Goal: Transaction & Acquisition: Purchase product/service

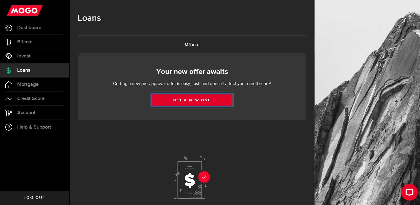
click at [188, 102] on link "Get a new one" at bounding box center [192, 100] width 81 height 12
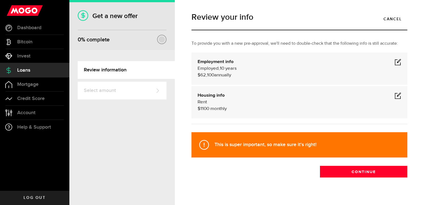
click at [395, 62] on span at bounding box center [398, 62] width 7 height 7
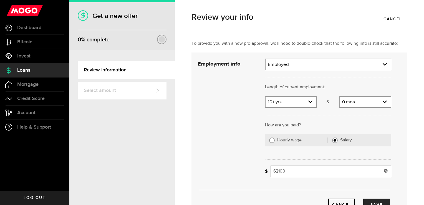
click at [298, 170] on input "62100" at bounding box center [331, 171] width 121 height 12
type input "6"
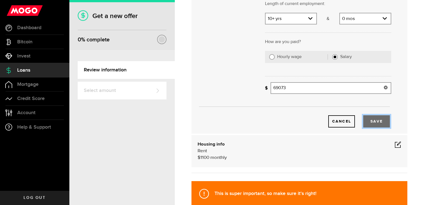
type input "69,073"
click at [375, 121] on button "Save" at bounding box center [376, 121] width 27 height 12
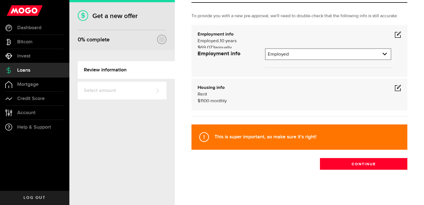
scroll to position [8, 0]
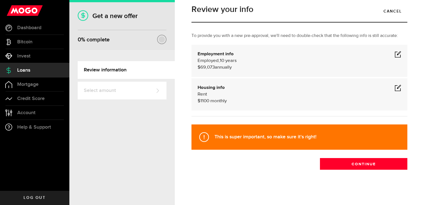
click at [396, 89] on span at bounding box center [398, 87] width 7 height 7
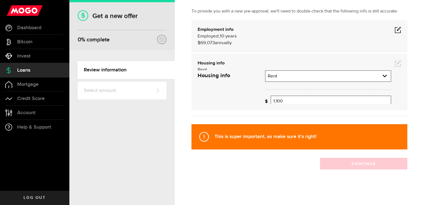
scroll to position [49, 0]
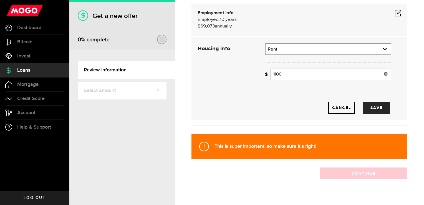
click at [297, 72] on input "1100" at bounding box center [331, 75] width 121 height 12
type input "1,200"
click at [378, 107] on button "Save" at bounding box center [376, 108] width 27 height 12
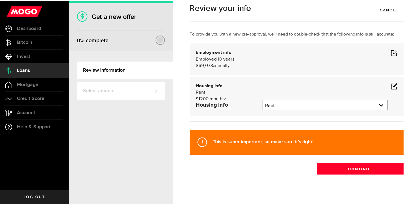
scroll to position [8, 0]
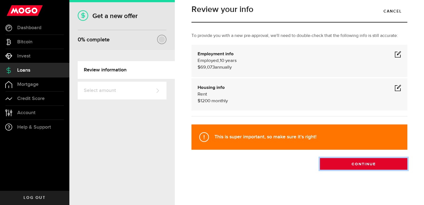
click at [349, 166] on button "Continue" at bounding box center [363, 164] width 87 height 12
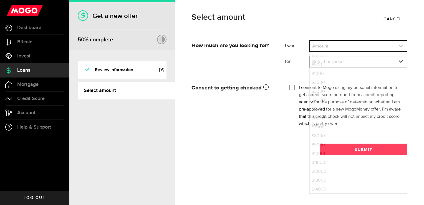
click at [402, 46] on use "expand select" at bounding box center [401, 46] width 4 height 2
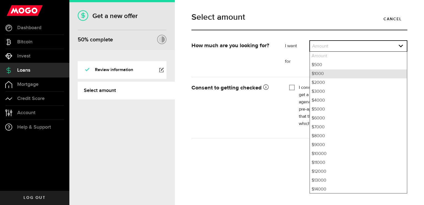
click at [328, 76] on li "$1000" at bounding box center [358, 73] width 97 height 9
select select "1000"
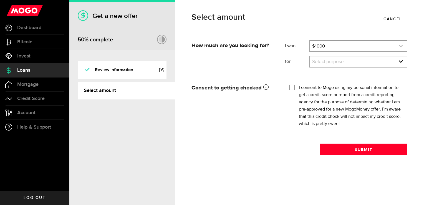
click at [403, 46] on icon "expand select" at bounding box center [401, 46] width 5 height 5
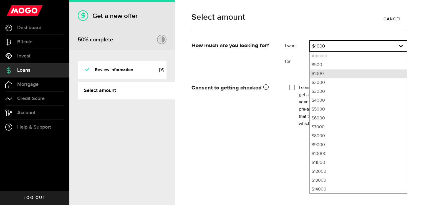
click at [329, 72] on li "$1000" at bounding box center [358, 73] width 97 height 9
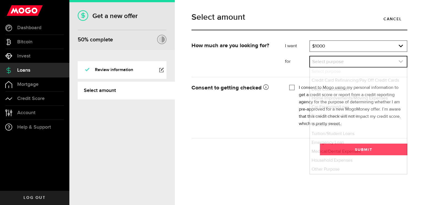
click at [403, 62] on icon "expand select" at bounding box center [401, 61] width 5 height 5
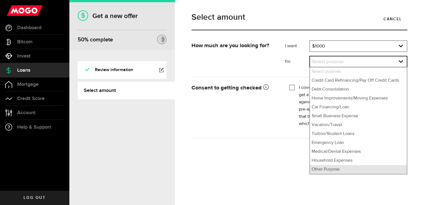
click at [342, 167] on li "Other Purpose" at bounding box center [358, 169] width 97 height 9
select select "Other Purpose"
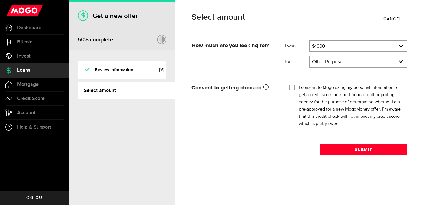
click at [290, 87] on input "I consent to Mogo using my personal information to get a credit score or report…" at bounding box center [292, 87] width 6 height 6
checkbox input "true"
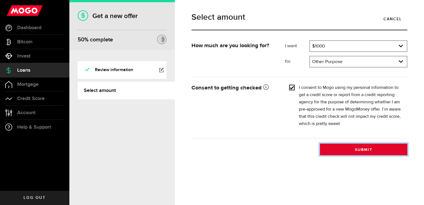
click at [352, 149] on button "Submit" at bounding box center [363, 150] width 87 height 12
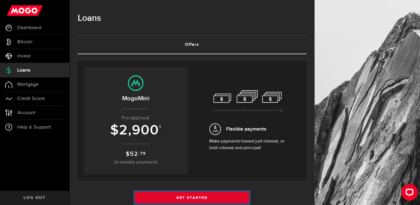
click at [200, 198] on link "Get Started" at bounding box center [192, 198] width 114 height 12
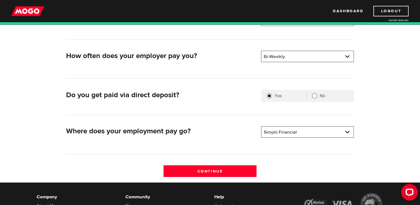
scroll to position [111, 0]
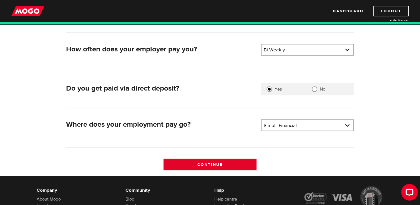
click at [211, 164] on input "Continue" at bounding box center [210, 165] width 93 height 12
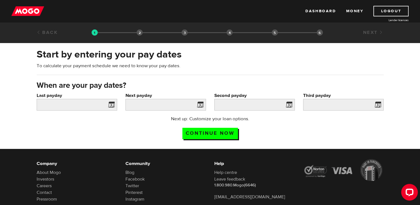
click at [111, 104] on span at bounding box center [110, 105] width 8 height 9
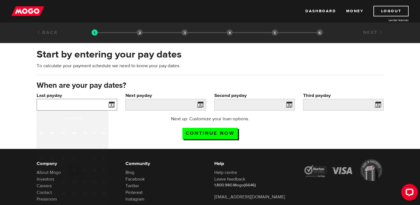
click at [94, 107] on input "Last payday" at bounding box center [77, 105] width 81 height 12
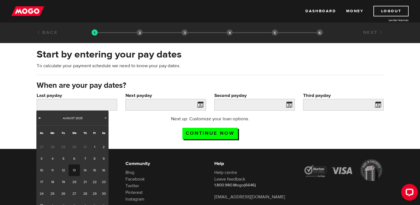
click at [39, 120] on link "Prev" at bounding box center [40, 118] width 6 height 6
click at [86, 196] on link "31" at bounding box center [85, 194] width 10 height 12
type input "2025/07/31"
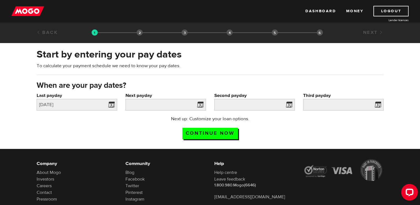
click at [199, 104] on span at bounding box center [199, 105] width 8 height 9
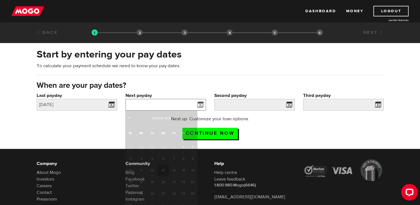
click at [180, 108] on input "Next payday" at bounding box center [165, 105] width 81 height 12
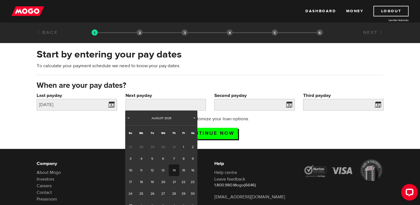
click at [174, 169] on link "14" at bounding box center [174, 170] width 10 height 12
type input "2025/08/14"
type input "2025/8/28"
type input "2025/9/11"
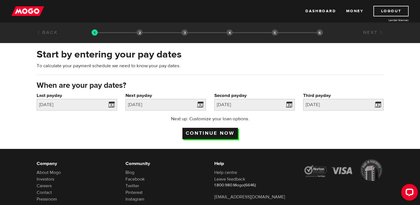
click at [215, 132] on input "Continue now" at bounding box center [210, 133] width 56 height 11
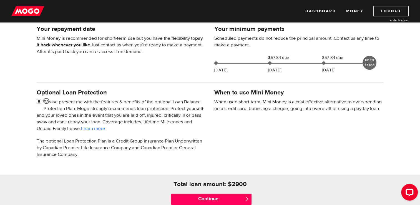
scroll to position [139, 0]
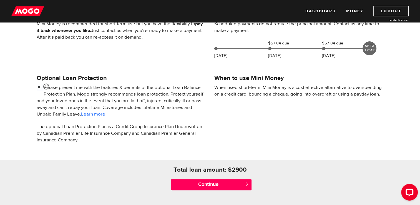
click at [39, 86] on input "checkbox" at bounding box center [40, 87] width 7 height 7
checkbox input "false"
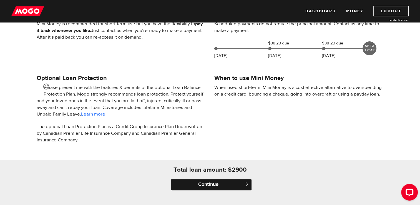
click at [217, 185] on input "Continue" at bounding box center [211, 184] width 81 height 11
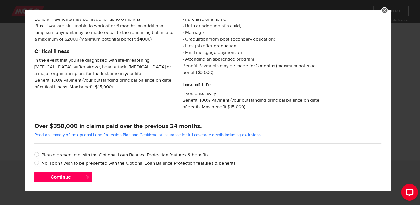
scroll to position [96, 0]
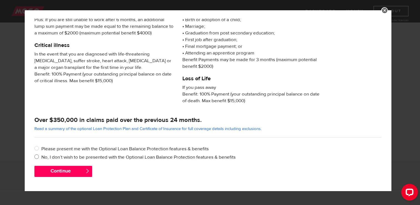
click at [37, 157] on input "No, I don’t wish to be presented with the Optional Loan Balance Protection feat…" at bounding box center [37, 157] width 7 height 7
radio input "true"
click at [54, 169] on button "Continue" at bounding box center [63, 171] width 58 height 11
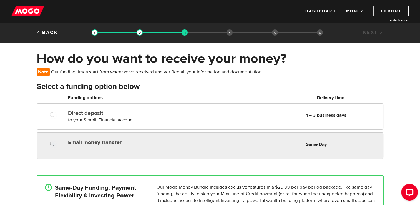
radio input "true"
click at [54, 144] on input "Email money transfer" at bounding box center [53, 144] width 7 height 7
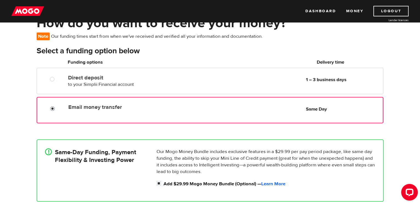
scroll to position [111, 0]
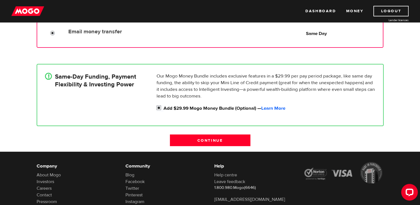
click at [158, 107] on input "Add $29.99 Mogo Money Bundle (Optional) — Learn More" at bounding box center [160, 108] width 7 height 7
checkbox input "false"
radio input "false"
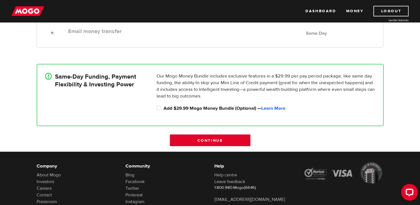
click at [212, 138] on input "Continue" at bounding box center [210, 140] width 81 height 12
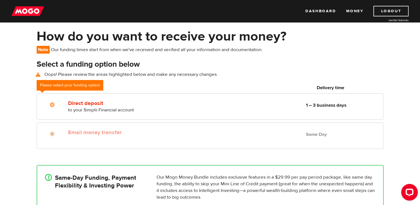
scroll to position [12, 0]
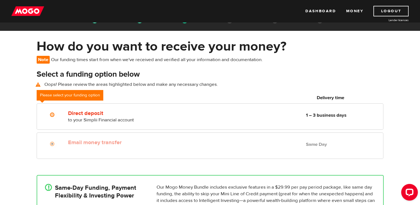
click at [115, 142] on label "Email money transfer" at bounding box center [132, 142] width 128 height 7
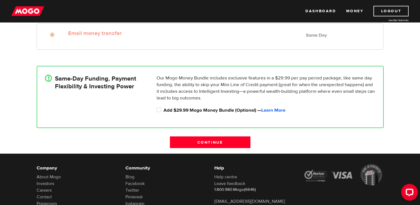
scroll to position [123, 0]
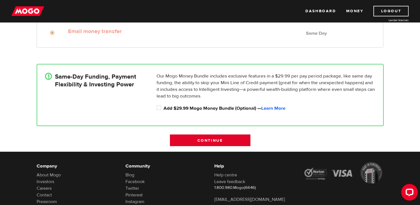
click at [198, 141] on input "Continue" at bounding box center [210, 140] width 81 height 12
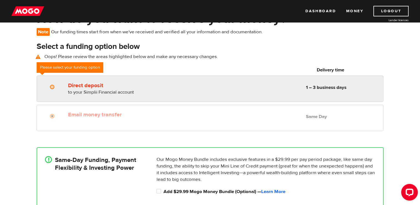
scroll to position [0, 0]
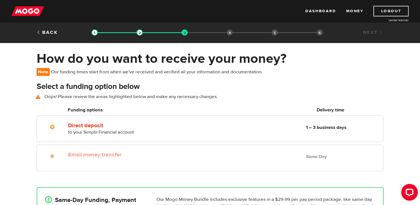
click at [88, 110] on div "Please select your funding option" at bounding box center [70, 107] width 67 height 11
click at [319, 155] on b "Same Day" at bounding box center [316, 157] width 21 height 6
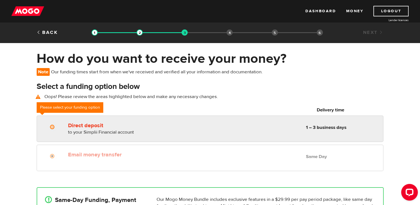
radio input "true"
click at [53, 127] on input "Direct deposit" at bounding box center [53, 127] width 7 height 7
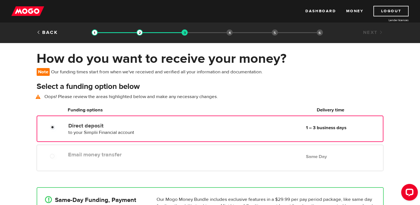
click at [311, 156] on b "Same Day" at bounding box center [316, 157] width 21 height 6
click at [51, 127] on input "Direct deposit" at bounding box center [53, 127] width 7 height 7
click at [51, 128] on input "Direct deposit" at bounding box center [53, 127] width 7 height 7
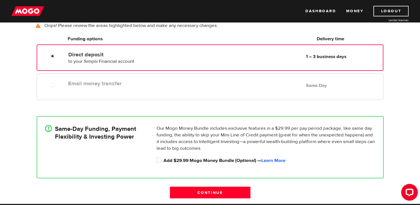
scroll to position [83, 0]
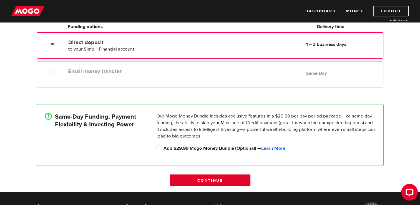
click at [201, 182] on input "Continue" at bounding box center [210, 180] width 81 height 12
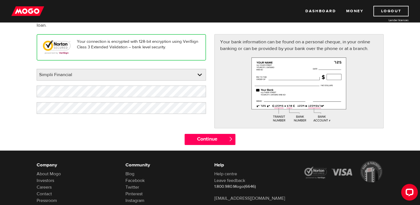
scroll to position [83, 0]
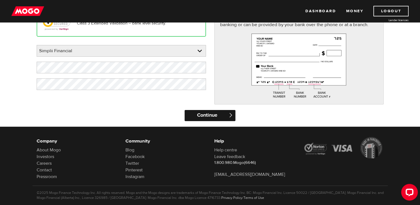
click at [209, 118] on input "Continue" at bounding box center [210, 115] width 51 height 11
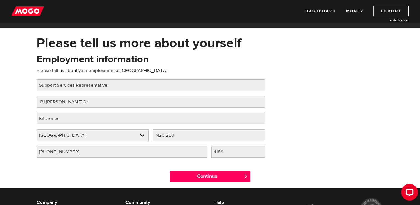
scroll to position [28, 0]
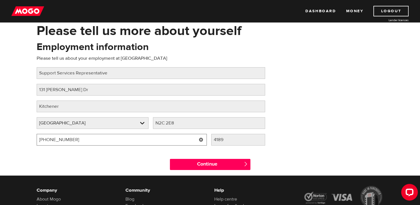
click at [73, 140] on input "[PHONE_NUMBER]" at bounding box center [122, 140] width 170 height 12
drag, startPoint x: 73, startPoint y: 140, endPoint x: 23, endPoint y: 143, distance: 50.6
click at [23, 143] on div "Please tell us more about yourself Oops! Please review the areas highlighted be…" at bounding box center [210, 99] width 420 height 153
type input "[PHONE_NUMBER]"
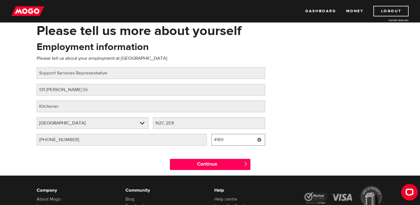
click at [228, 140] on input "4189" at bounding box center [238, 140] width 54 height 12
click at [260, 140] on link at bounding box center [259, 140] width 11 height 12
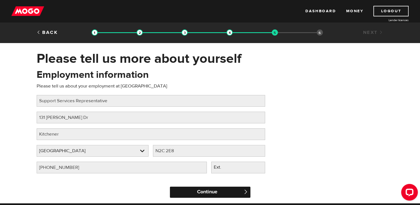
click at [202, 192] on input "Continue" at bounding box center [210, 192] width 81 height 11
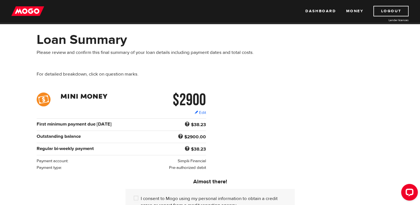
scroll to position [83, 0]
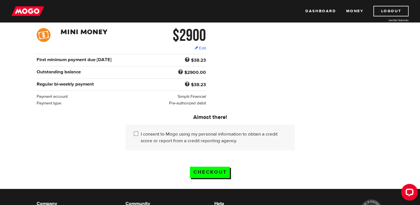
click at [135, 132] on input "I consent to Mogo using my personal information to obtain a credit score or rep…" at bounding box center [137, 134] width 7 height 7
checkbox input "true"
click at [208, 172] on input "Checkout" at bounding box center [210, 172] width 40 height 11
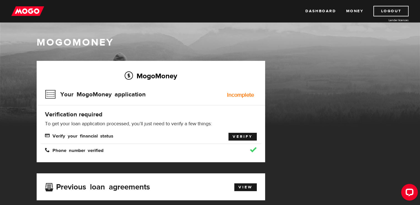
click at [247, 136] on link "Verify" at bounding box center [242, 137] width 28 height 8
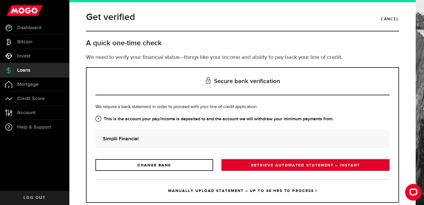
click at [289, 165] on link "RETRIEVE AUTOMATED STATEMENT – INSTANT" at bounding box center [306, 165] width 168 height 12
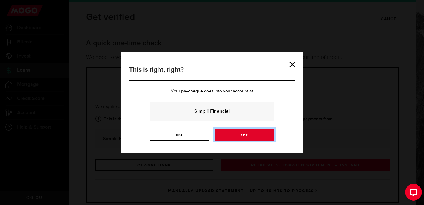
click at [239, 136] on link "Yes" at bounding box center [244, 135] width 59 height 12
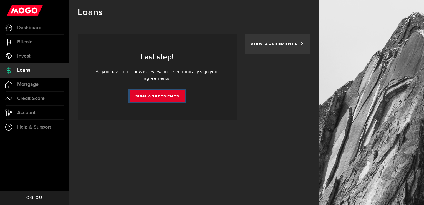
click at [166, 95] on link "Sign Agreements" at bounding box center [157, 96] width 55 height 12
click at [171, 95] on link "Sign Agreements" at bounding box center [157, 96] width 55 height 12
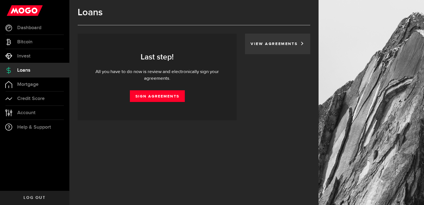
click at [294, 43] on link "View Agreements" at bounding box center [275, 44] width 49 height 4
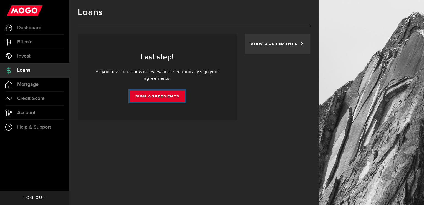
click at [166, 96] on link "Sign Agreements" at bounding box center [157, 96] width 55 height 12
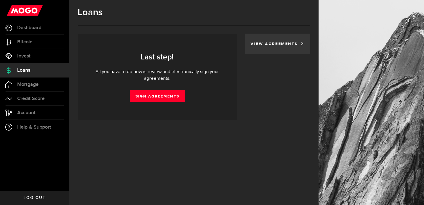
click at [271, 47] on div "View Agreements" at bounding box center [277, 44] width 65 height 21
click at [300, 45] on link "View Agreements" at bounding box center [275, 44] width 49 height 4
